Goal: Task Accomplishment & Management: Manage account settings

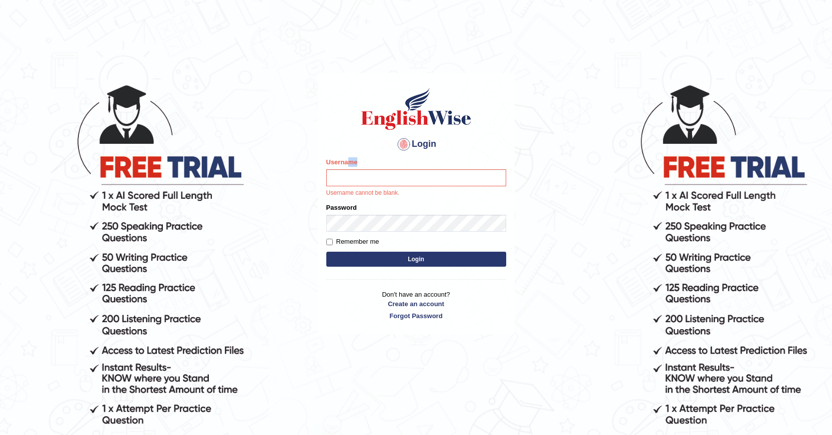
click at [349, 168] on div "Username Username cannot be blank." at bounding box center [416, 177] width 180 height 40
click at [348, 173] on input "Username" at bounding box center [416, 177] width 180 height 17
type input "04081984"
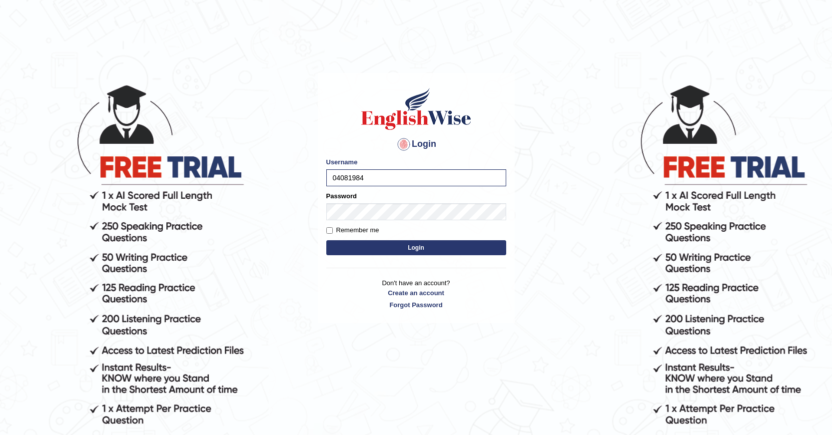
click at [430, 253] on button "Login" at bounding box center [416, 247] width 180 height 15
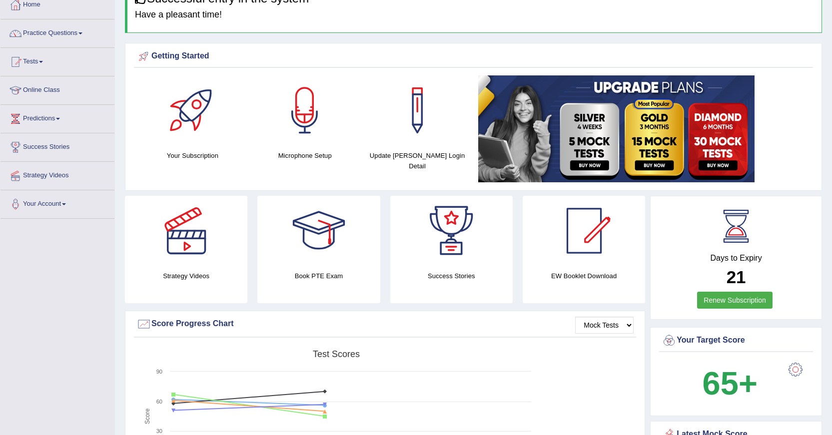
scroll to position [50, 0]
